Goal: Task Accomplishment & Management: Manage account settings

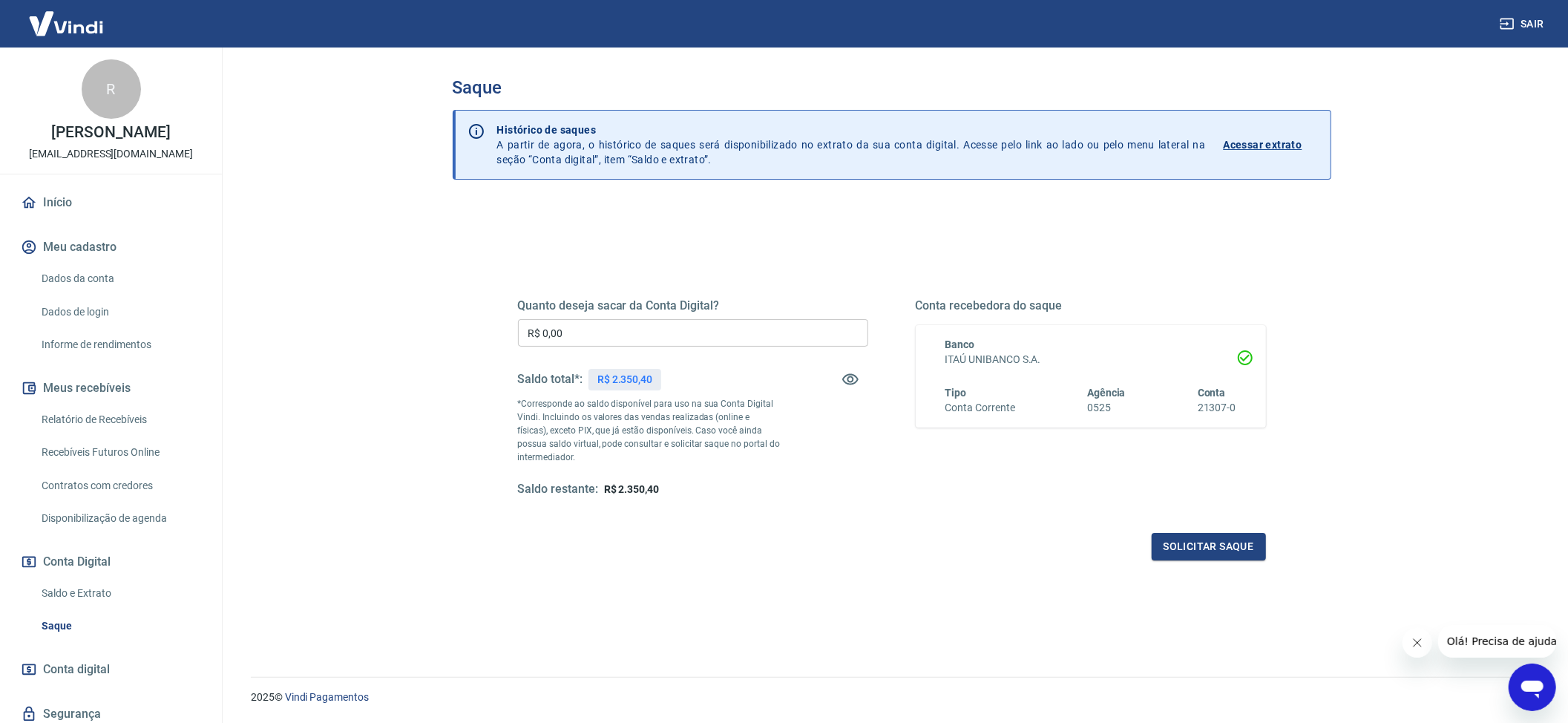
click at [608, 336] on input "R$ 0,00" at bounding box center [693, 333] width 350 height 28
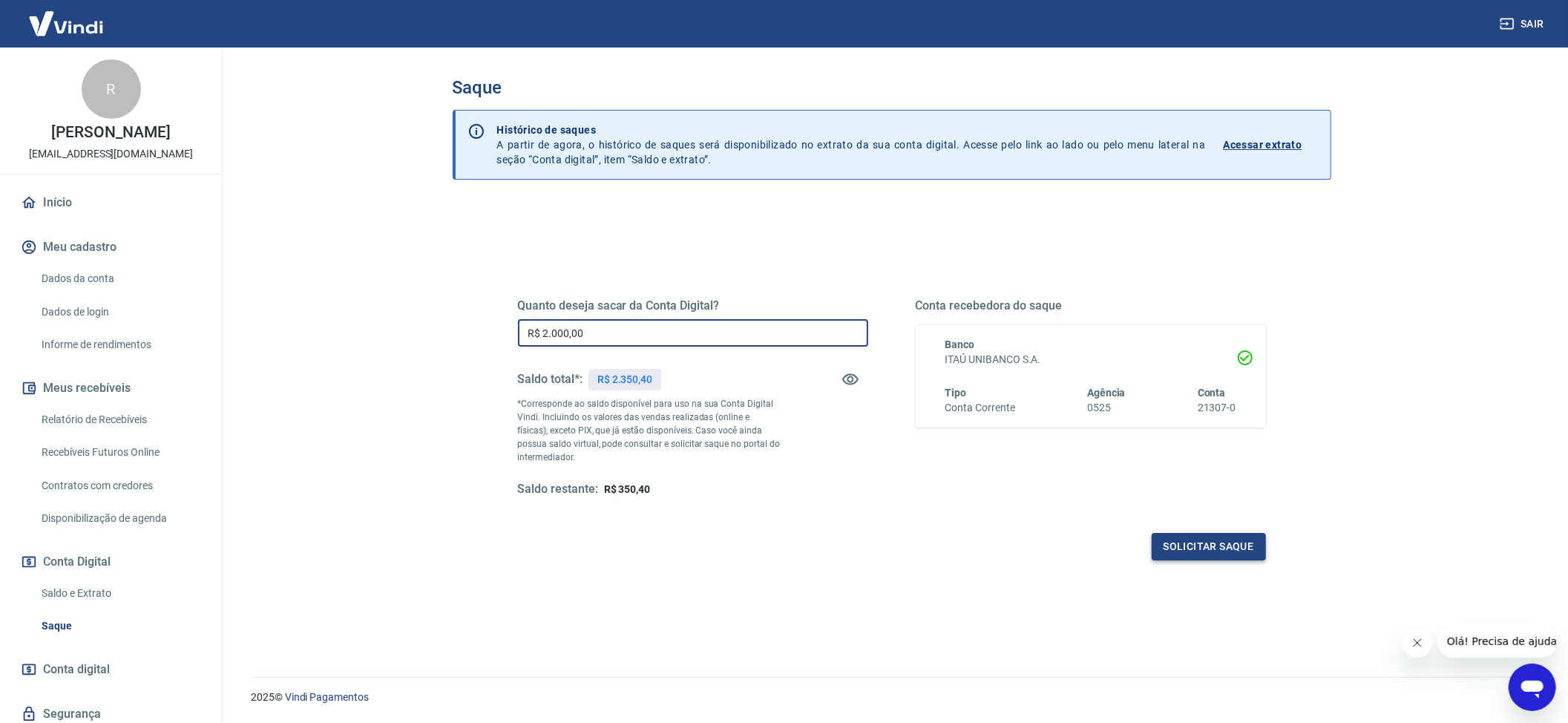
type input "R$ 2.000,00"
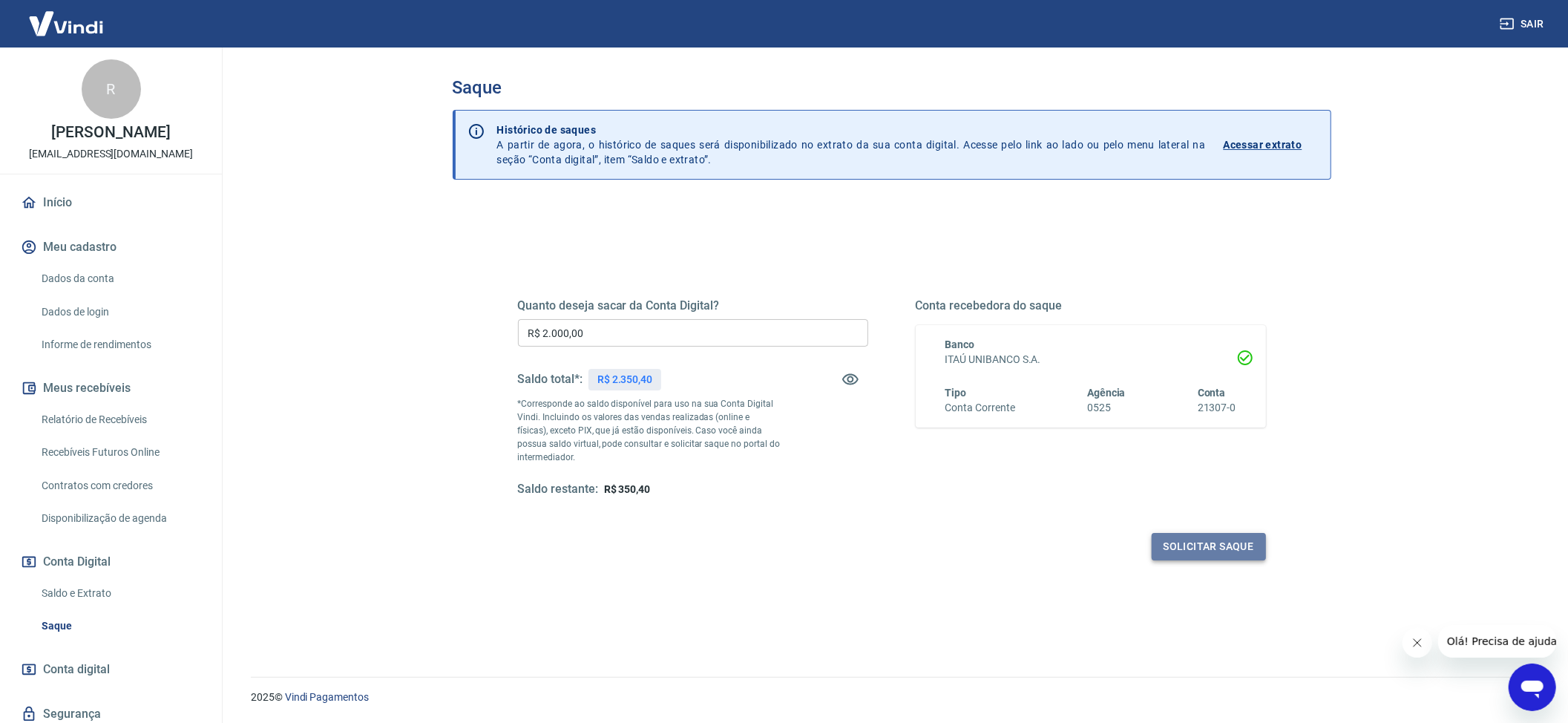
click at [1254, 553] on button "Solicitar saque" at bounding box center [1209, 546] width 114 height 28
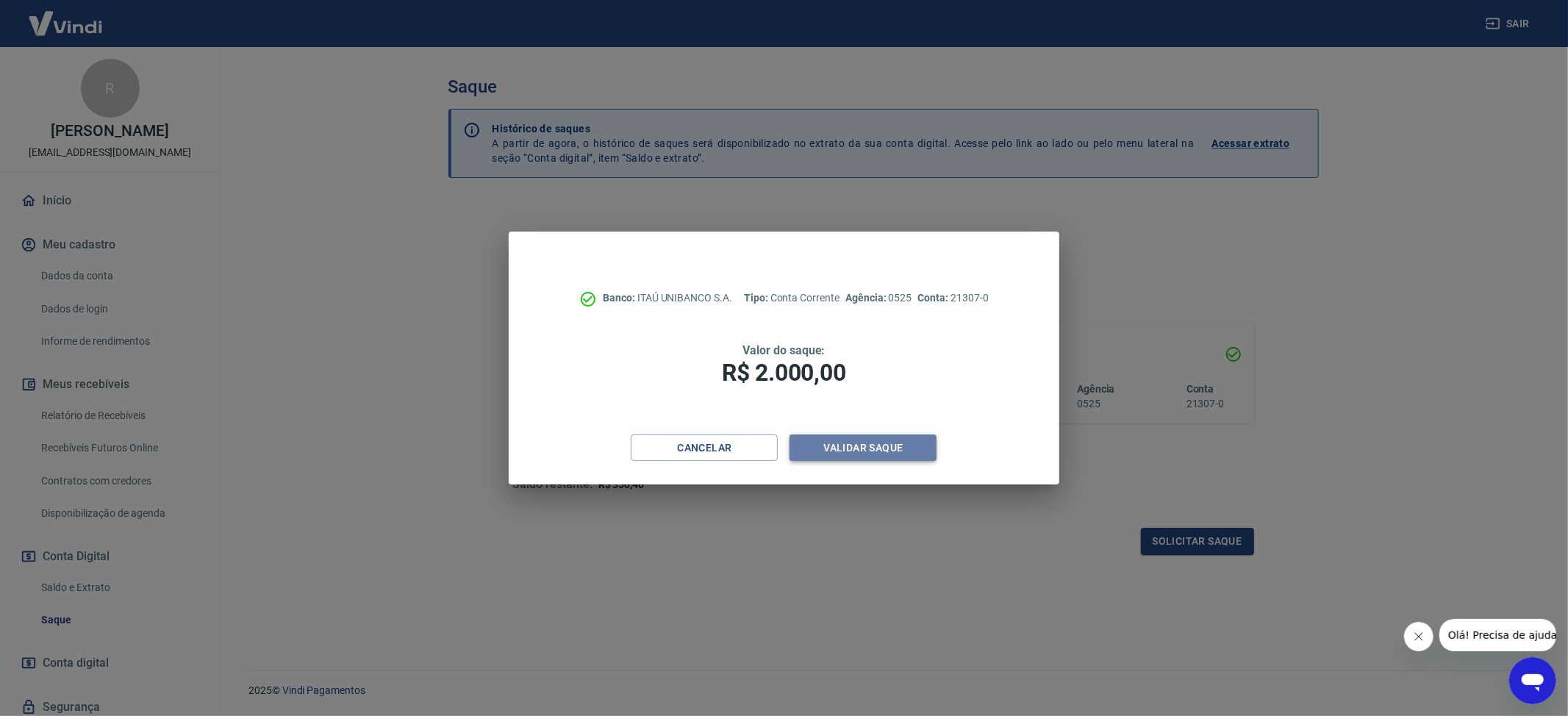
click at [900, 445] on button "Validar saque" at bounding box center [863, 448] width 147 height 27
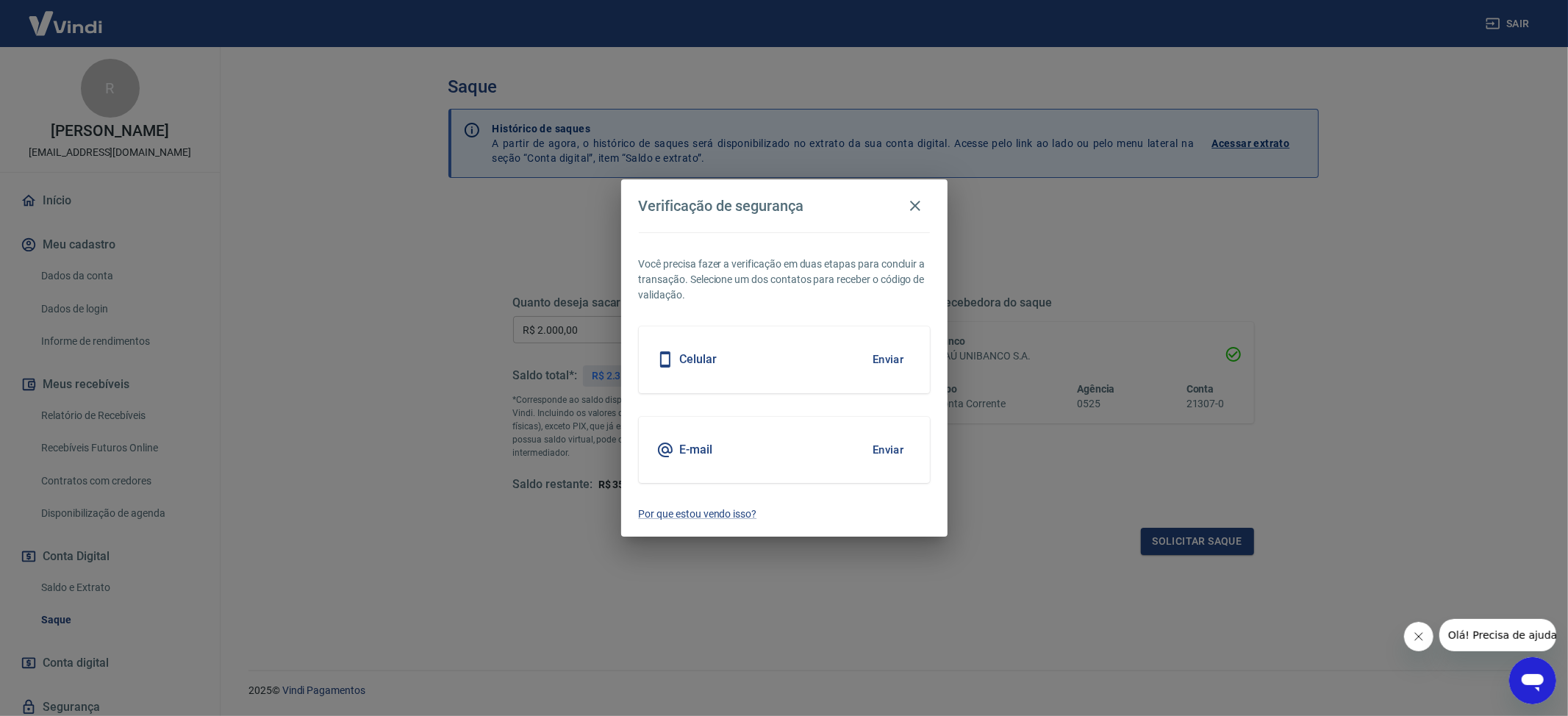
click at [880, 450] on button "Enviar" at bounding box center [888, 450] width 48 height 31
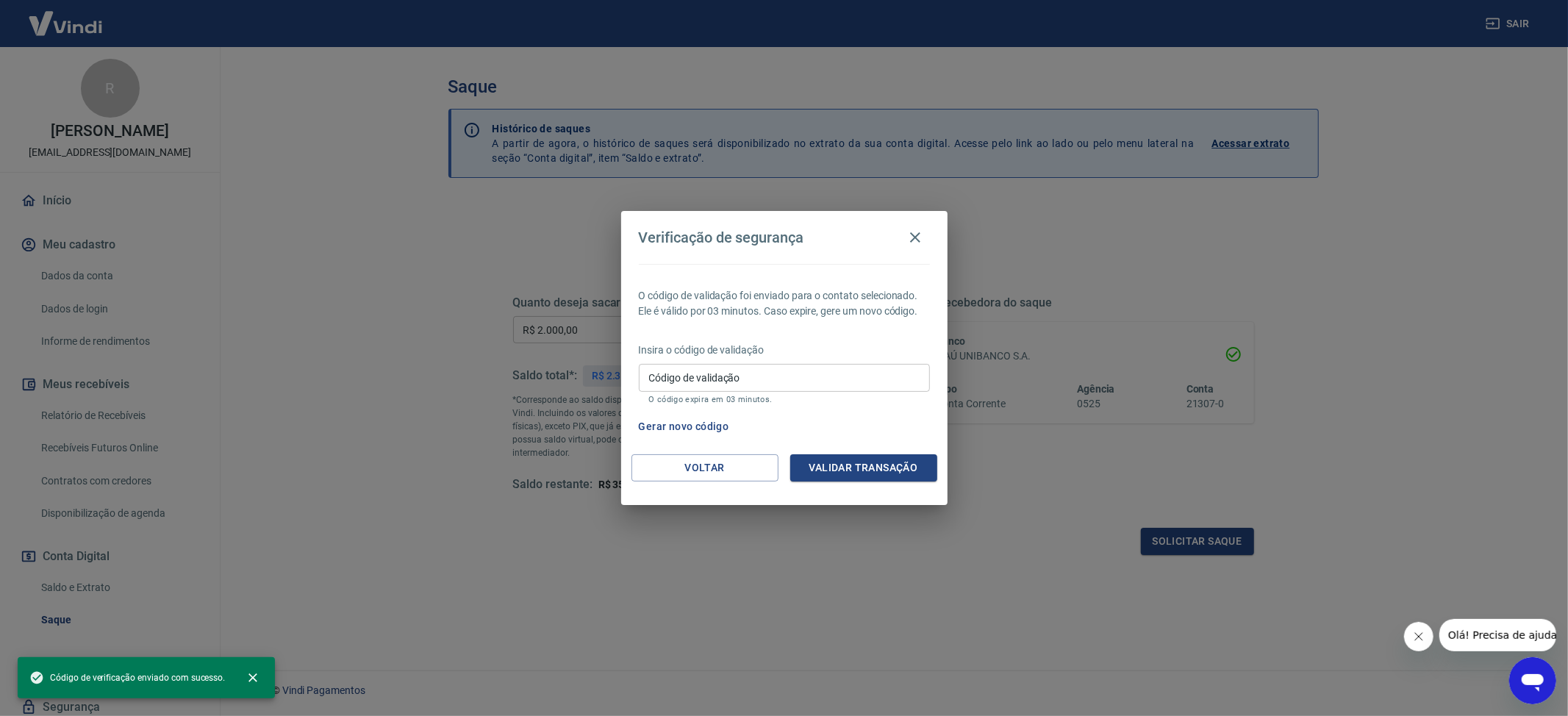
click at [775, 386] on input "Código de validação" at bounding box center [784, 378] width 291 height 27
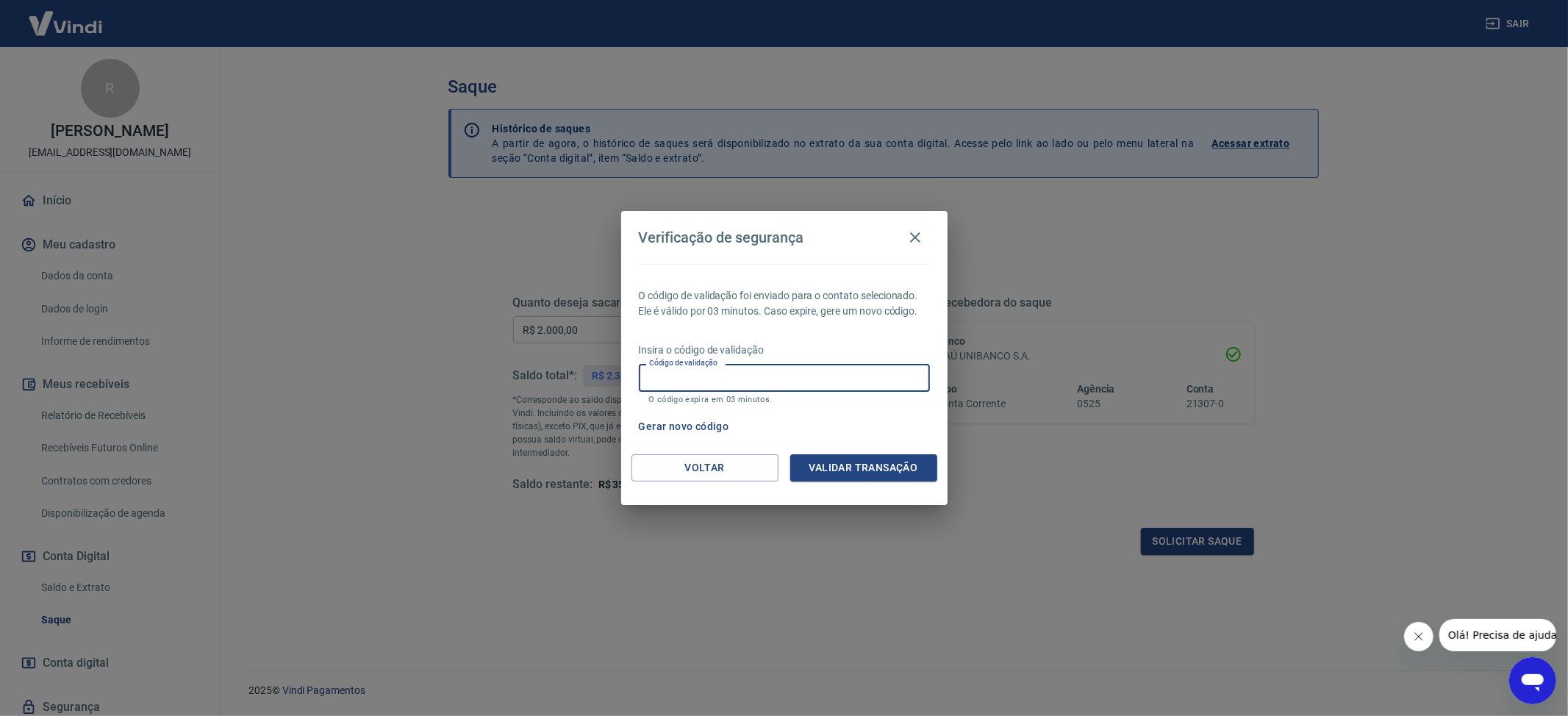
paste input "855545"
type input "855545"
click at [904, 463] on button "Validar transação" at bounding box center [864, 468] width 147 height 27
